Goal: Book appointment/travel/reservation

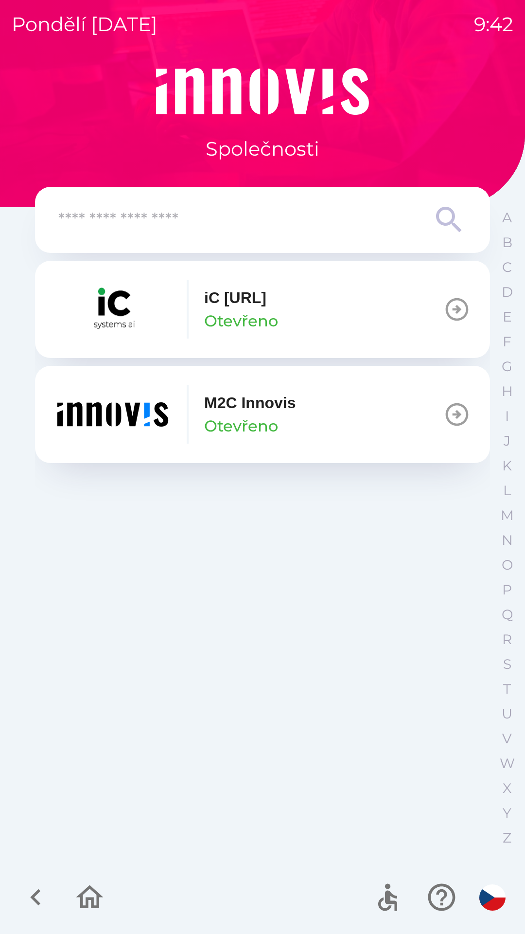
click at [40, 895] on icon "button" at bounding box center [35, 897] width 33 height 33
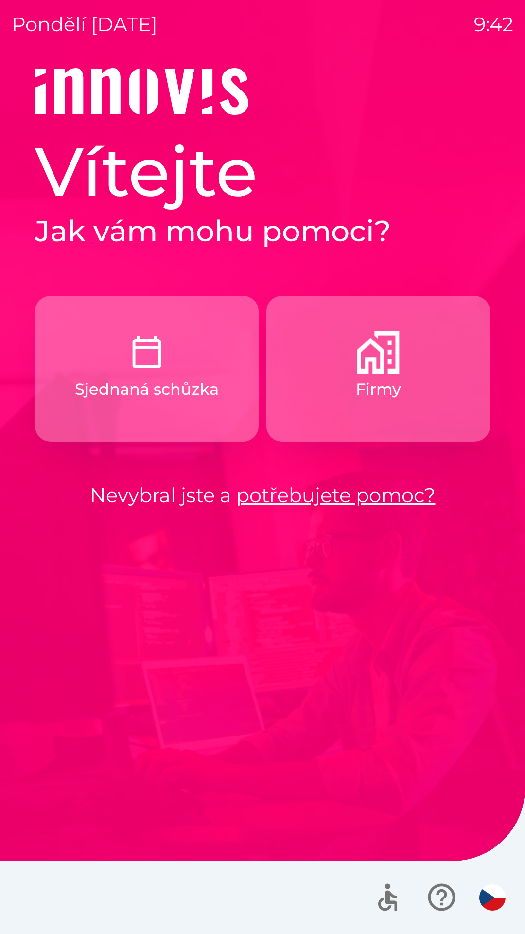
click at [185, 416] on button "Sjednaná schůzka" at bounding box center [147, 369] width 224 height 146
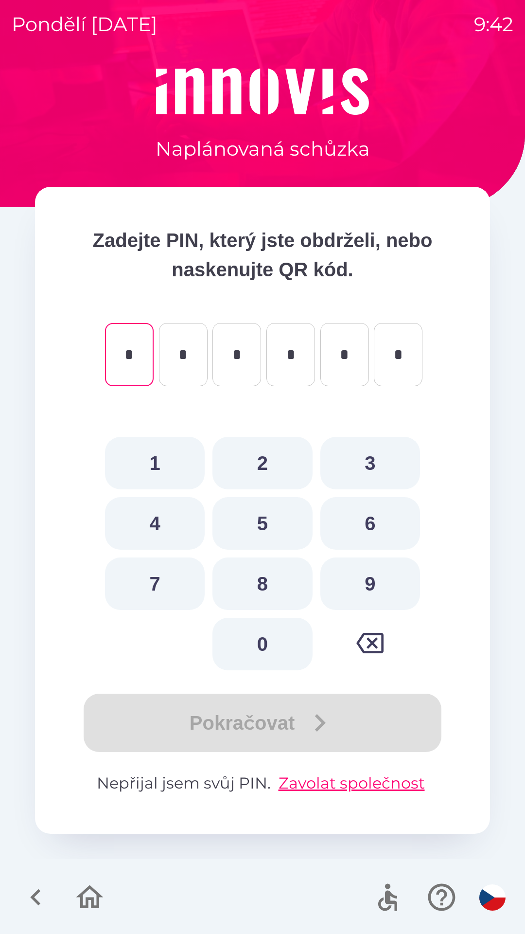
click at [333, 714] on div "Pokračovat" at bounding box center [262, 722] width 377 height 58
click at [40, 902] on icon "button" at bounding box center [35, 897] width 33 height 33
